Goal: Find specific page/section: Find specific page/section

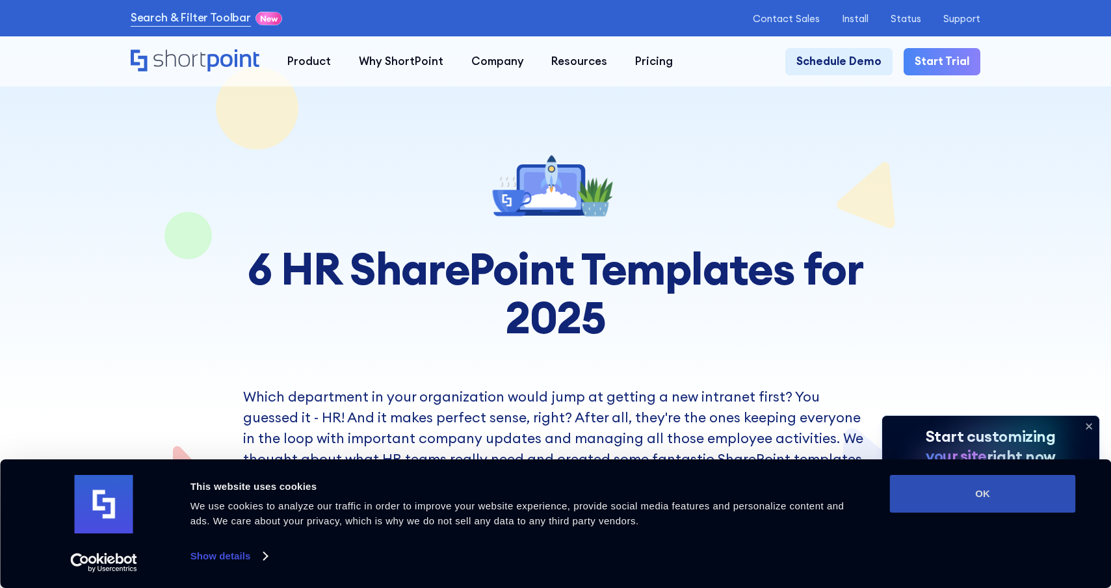
click at [977, 492] on button "OK" at bounding box center [983, 494] width 186 height 38
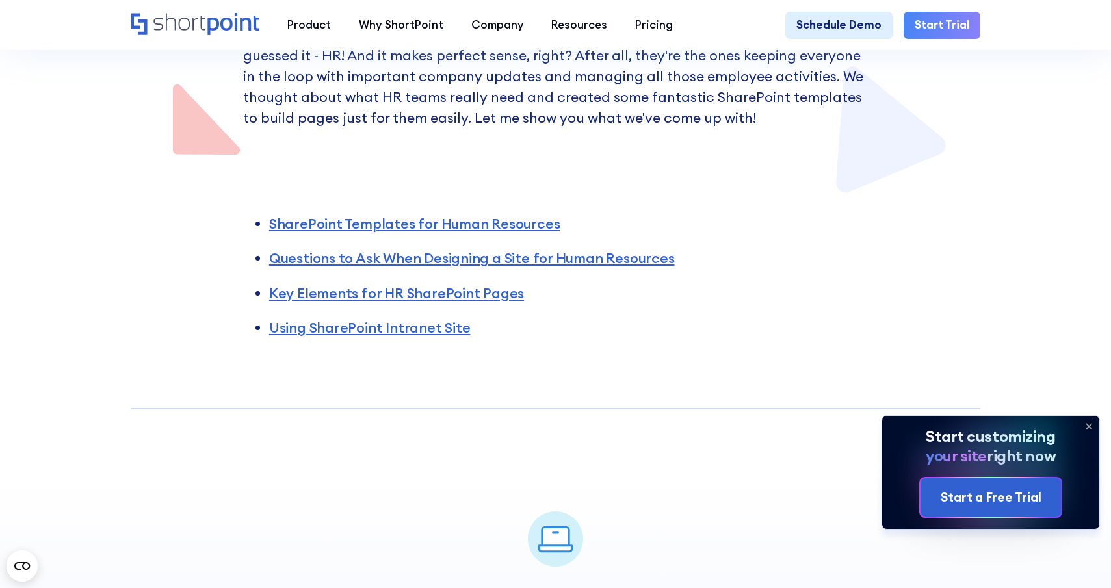
scroll to position [363, 0]
click at [435, 227] on link "SharePoint Templates for Human Resources" at bounding box center [414, 224] width 291 height 18
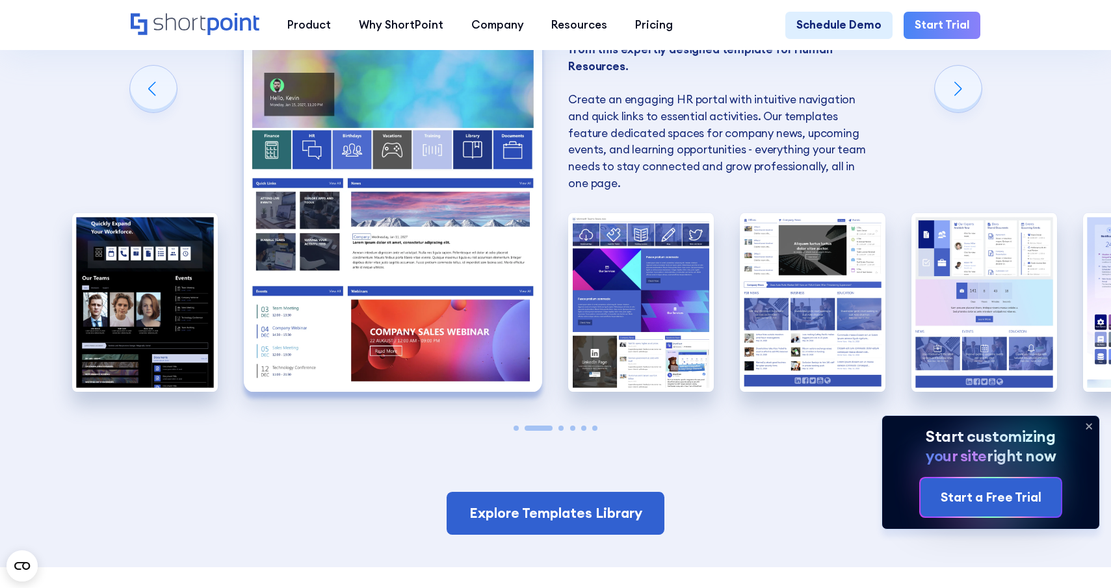
scroll to position [1174, 0]
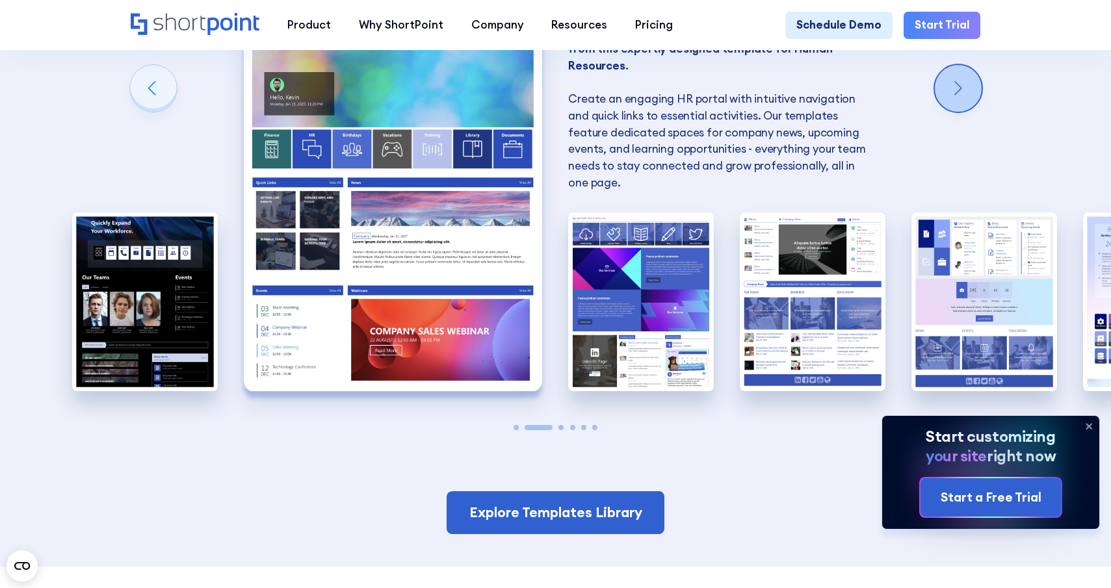
click at [954, 88] on div "Next slide" at bounding box center [958, 88] width 47 height 47
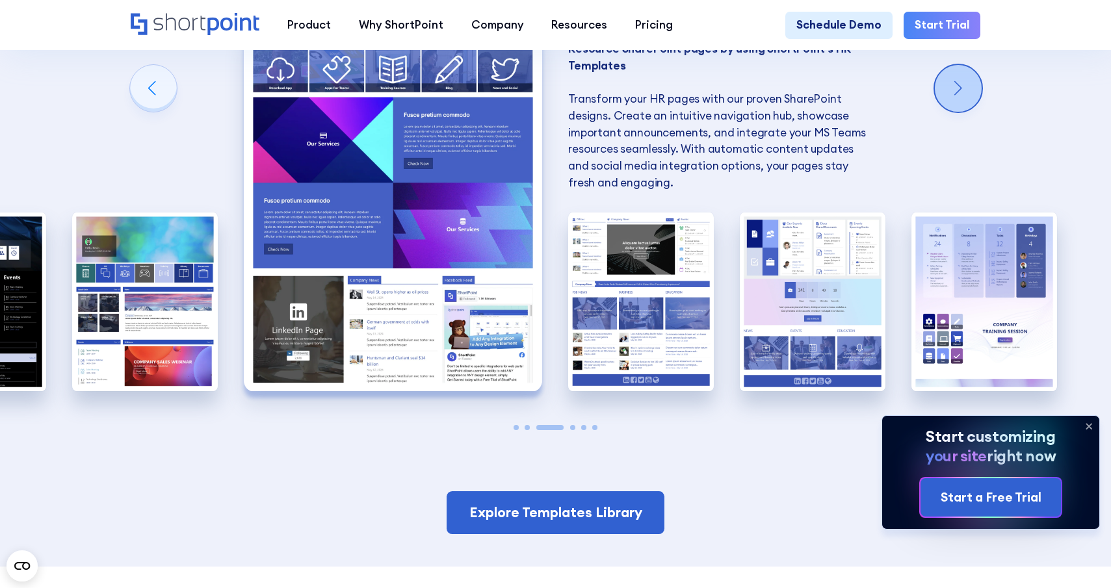
click at [954, 88] on div "Next slide" at bounding box center [958, 88] width 47 height 47
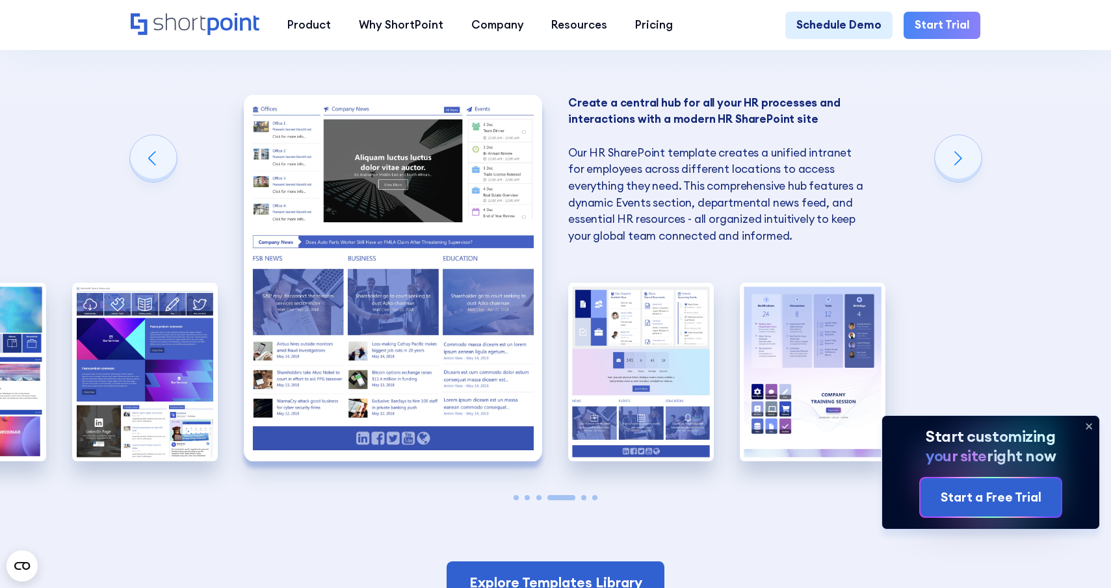
scroll to position [1102, 0]
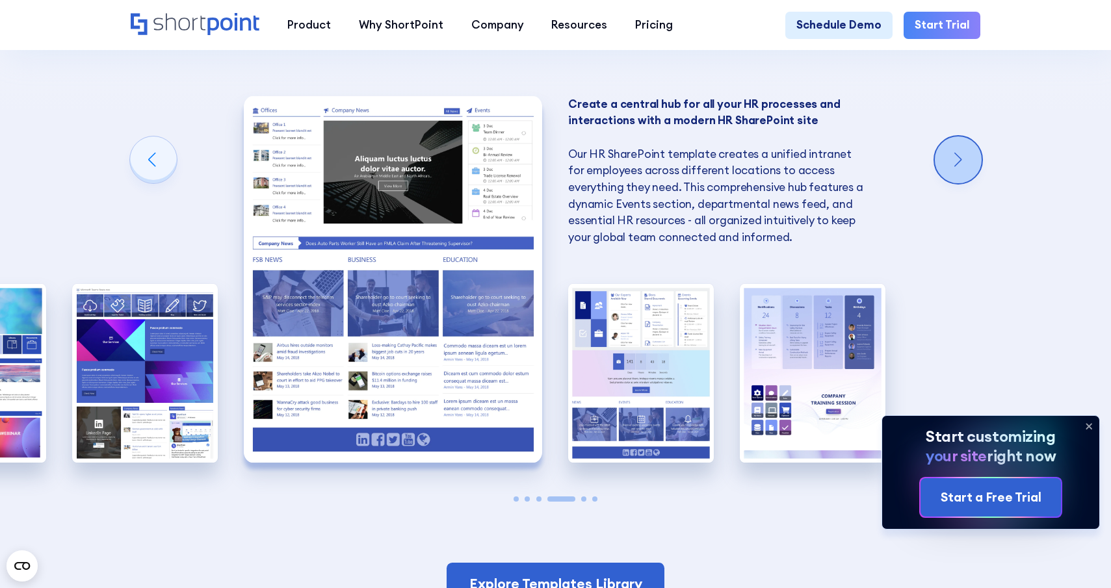
click at [965, 146] on div "Next slide" at bounding box center [958, 160] width 47 height 47
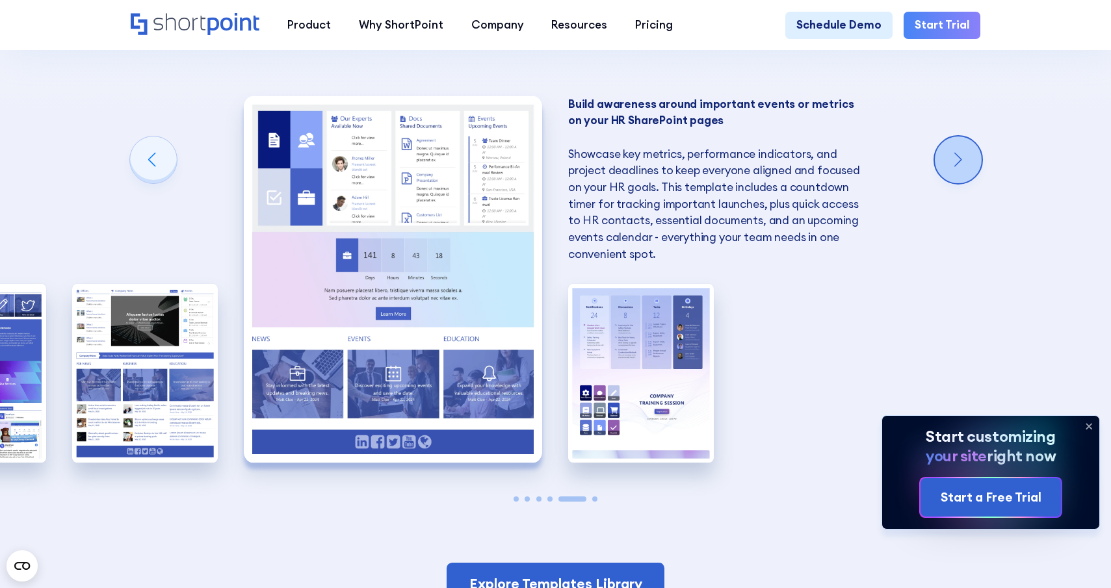
click at [965, 146] on div "Next slide" at bounding box center [958, 160] width 47 height 47
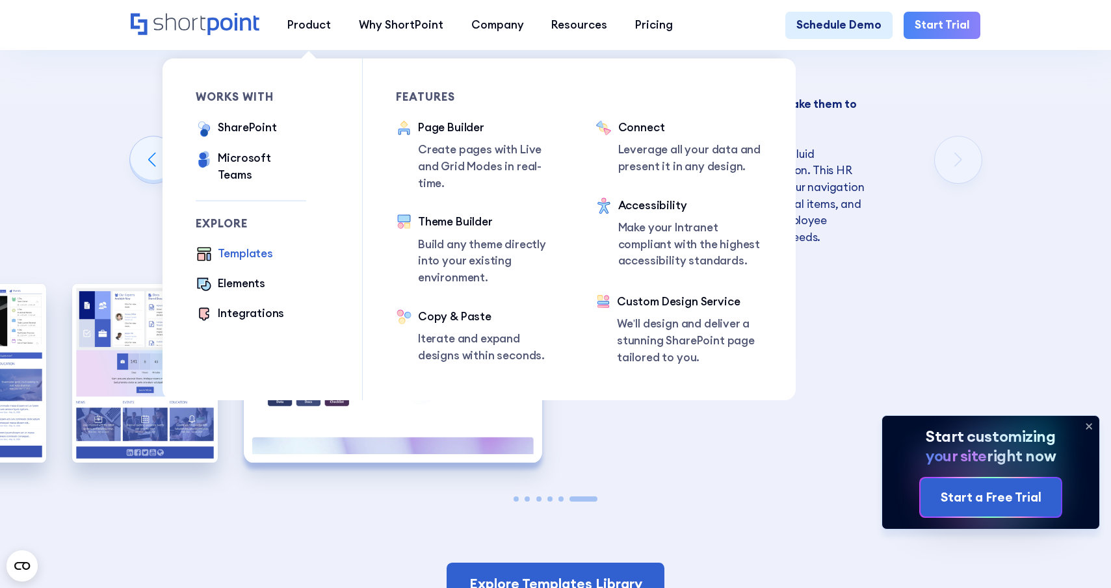
click at [255, 246] on div "Templates" at bounding box center [245, 254] width 55 height 17
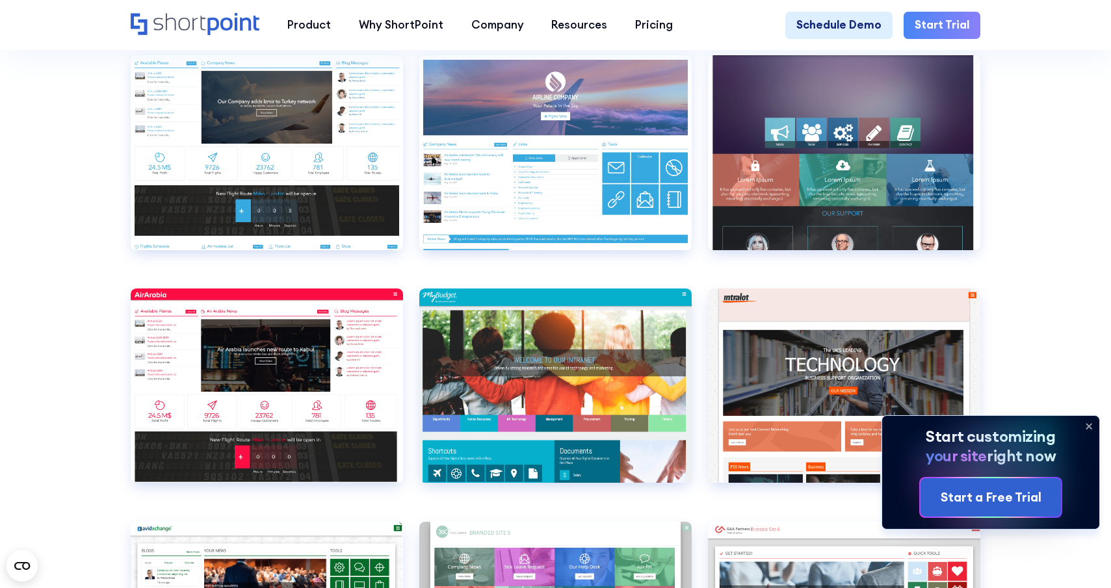
scroll to position [4178, 0]
